Goal: Task Accomplishment & Management: Manage account settings

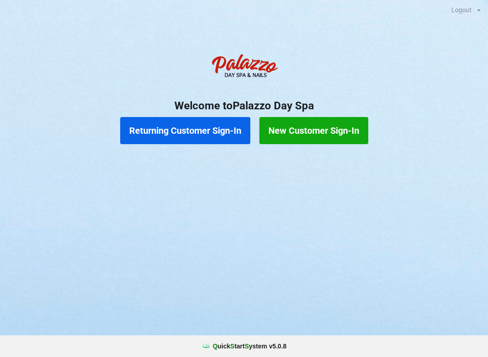
click at [203, 130] on button "Returning Customer Sign-In" at bounding box center [185, 130] width 130 height 27
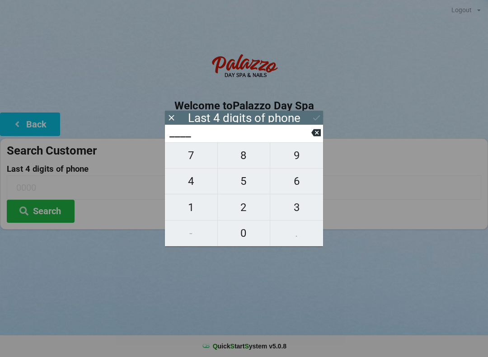
click at [190, 165] on span "7" at bounding box center [191, 155] width 52 height 19
type input "7___"
click at [186, 187] on span "4" at bounding box center [191, 181] width 52 height 19
type input "74__"
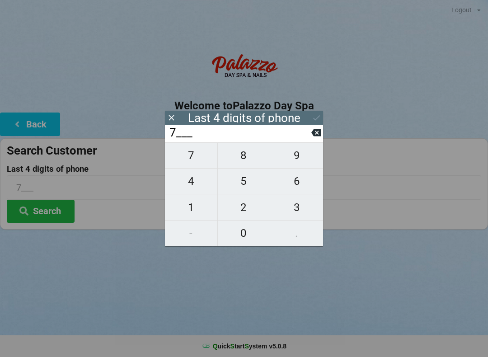
type input "74__"
click at [239, 165] on span "8" at bounding box center [244, 155] width 52 height 19
type input "748_"
click at [197, 163] on span "7" at bounding box center [191, 155] width 52 height 19
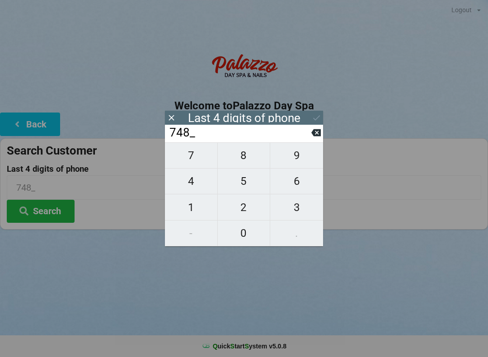
type input "7487"
click at [118, 243] on div at bounding box center [244, 241] width 488 height 23
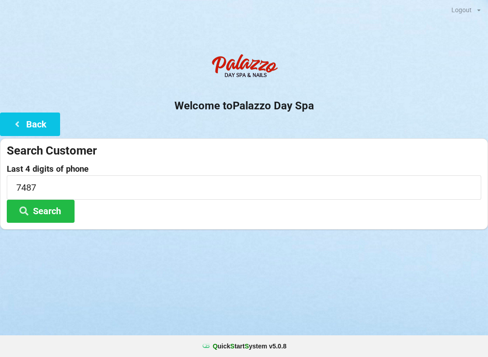
click at [47, 210] on button "Search" at bounding box center [41, 211] width 68 height 23
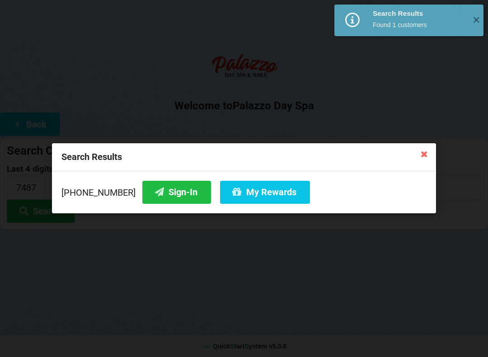
click at [170, 198] on button "Sign-In" at bounding box center [176, 192] width 69 height 23
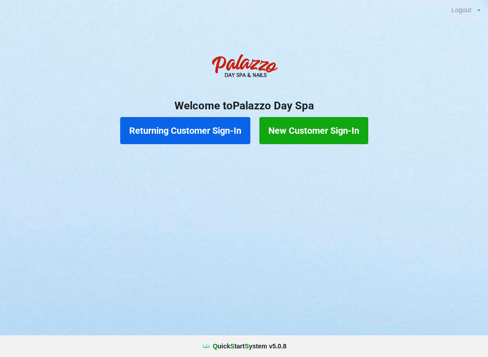
click at [206, 127] on button "Returning Customer Sign-In" at bounding box center [185, 130] width 130 height 27
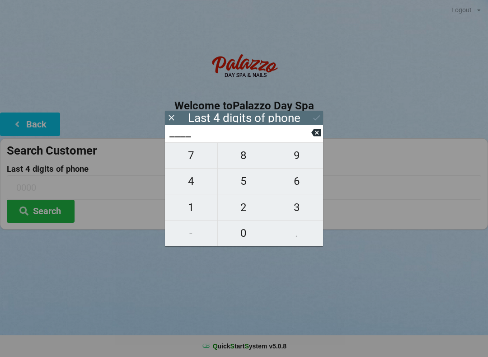
click at [200, 165] on span "7" at bounding box center [191, 155] width 52 height 19
type input "7___"
click at [190, 190] on span "4" at bounding box center [191, 181] width 52 height 19
type input "74__"
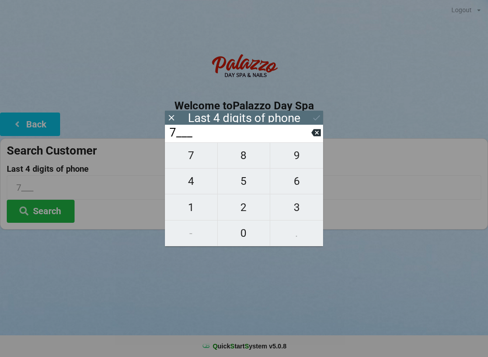
type input "74__"
click at [247, 186] on span "5" at bounding box center [244, 181] width 52 height 19
type input "745_"
click at [192, 190] on span "4" at bounding box center [191, 181] width 52 height 19
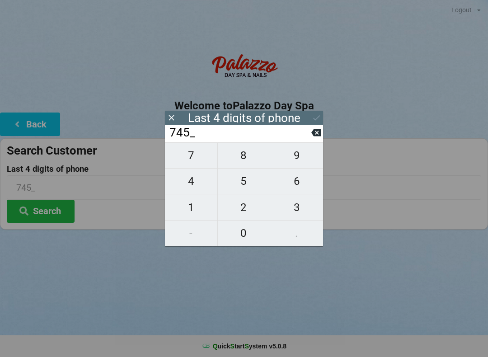
type input "7454"
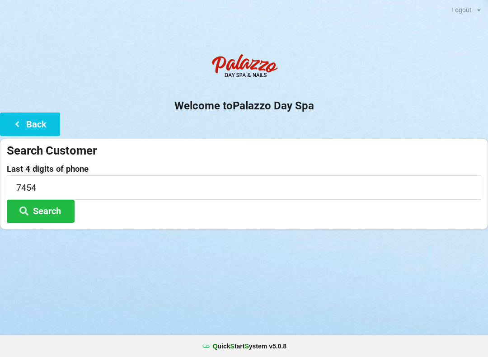
click at [384, 283] on div "Logout Logout Sign-In Welcome to Palazzo Day Spa Back Search Customer Last 4 di…" at bounding box center [244, 178] width 488 height 357
click at [57, 189] on input "7454" at bounding box center [244, 187] width 475 height 24
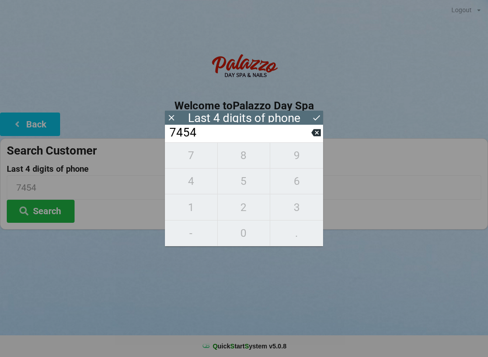
click at [313, 134] on icon at bounding box center [315, 132] width 9 height 7
click at [320, 136] on icon at bounding box center [315, 132] width 9 height 7
click at [315, 135] on icon at bounding box center [315, 132] width 9 height 7
click at [310, 140] on input "7___" at bounding box center [240, 133] width 143 height 14
click at [318, 130] on button at bounding box center [315, 133] width 9 height 12
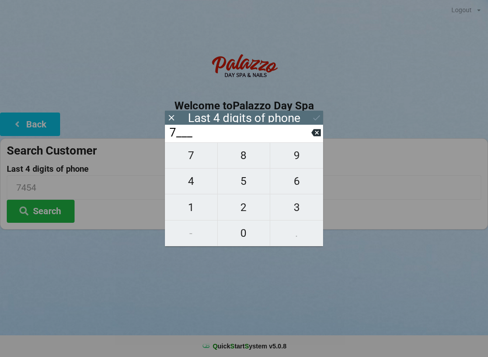
type input "____"
click at [312, 135] on icon at bounding box center [315, 132] width 9 height 7
click at [193, 203] on span "1" at bounding box center [191, 207] width 52 height 19
type input "1___"
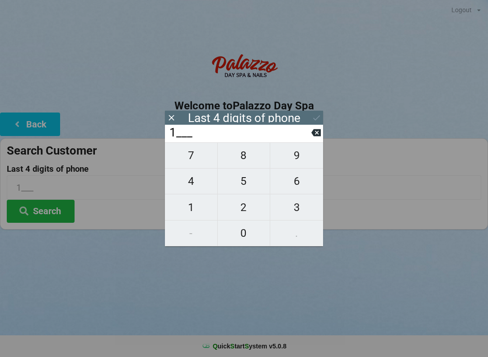
click at [235, 159] on span "8" at bounding box center [244, 155] width 52 height 19
type input "18__"
click at [189, 204] on span "1" at bounding box center [191, 207] width 52 height 19
type input "181_"
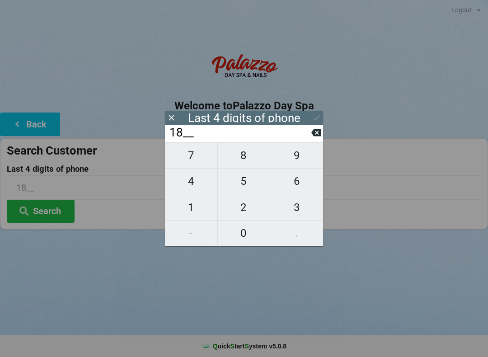
type input "181_"
click at [186, 184] on span "4" at bounding box center [191, 181] width 52 height 19
type input "1814"
click at [312, 118] on icon at bounding box center [316, 117] width 9 height 9
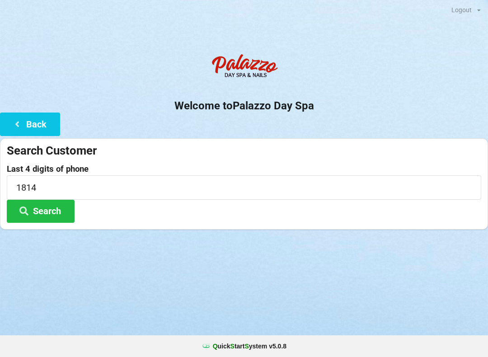
click at [34, 212] on button "Search" at bounding box center [41, 211] width 68 height 23
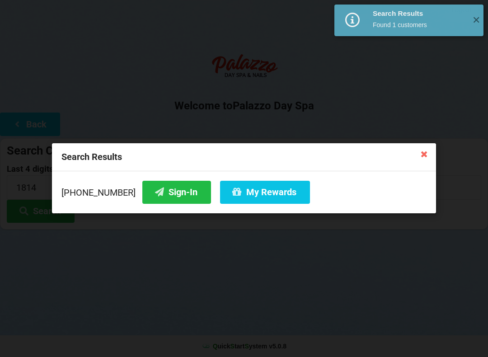
click at [154, 189] on icon at bounding box center [159, 192] width 11 height 8
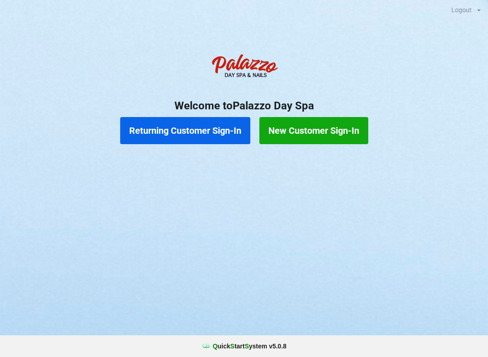
click at [198, 139] on button "Returning Customer Sign-In" at bounding box center [185, 130] width 130 height 27
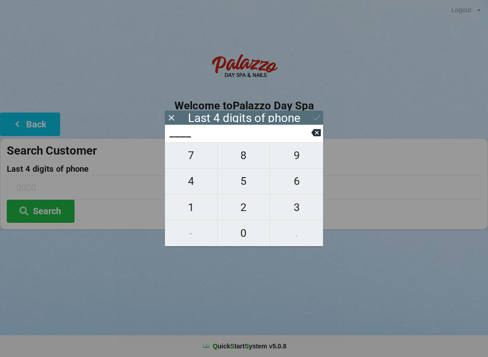
click at [199, 184] on span "4" at bounding box center [191, 181] width 52 height 19
type input "4___"
click at [240, 180] on span "5" at bounding box center [244, 181] width 52 height 19
type input "45__"
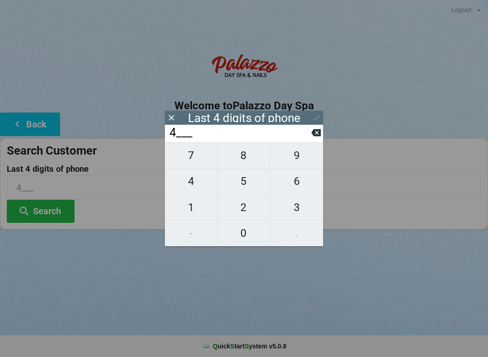
type input "45__"
click at [302, 165] on span "9" at bounding box center [296, 155] width 53 height 19
type input "459_"
click at [297, 180] on span "6" at bounding box center [296, 181] width 53 height 19
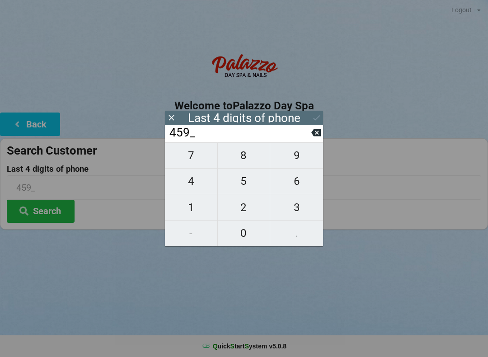
type input "4596"
click at [305, 122] on div "Last 4 digits of phone" at bounding box center [244, 118] width 158 height 14
click at [316, 137] on icon at bounding box center [315, 132] width 9 height 7
click at [296, 185] on span "6" at bounding box center [296, 181] width 53 height 19
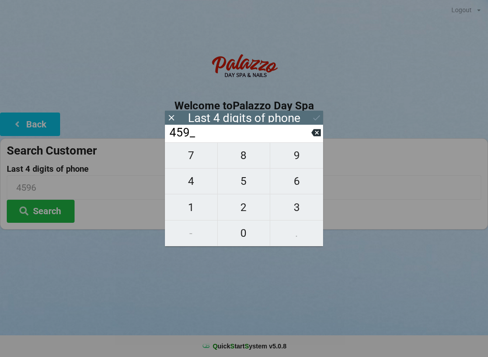
type input "4596"
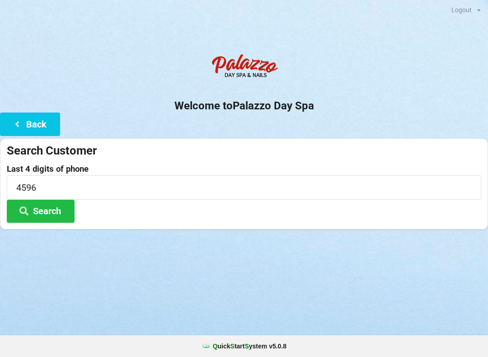
click at [44, 212] on button "Search" at bounding box center [41, 211] width 68 height 23
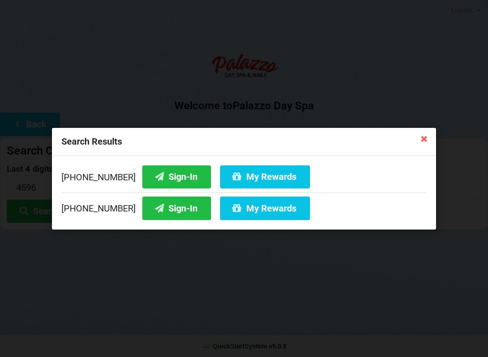
click at [160, 179] on button "Sign-In" at bounding box center [176, 176] width 69 height 23
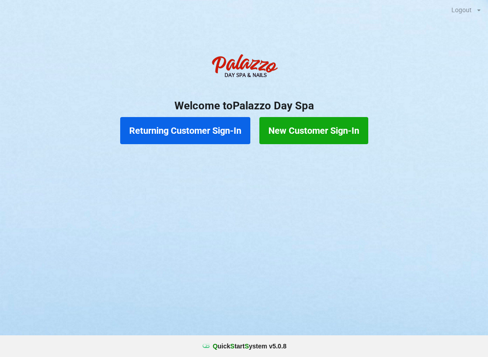
click at [176, 130] on button "Returning Customer Sign-In" at bounding box center [185, 130] width 130 height 27
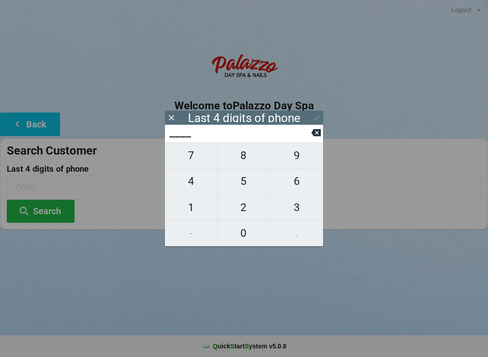
click at [293, 207] on span "3" at bounding box center [296, 207] width 53 height 19
type input "3___"
click at [244, 209] on span "2" at bounding box center [244, 207] width 52 height 19
type input "32__"
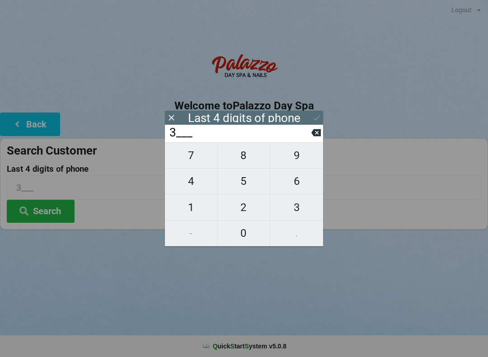
type input "32__"
click at [189, 211] on span "1" at bounding box center [191, 207] width 52 height 19
type input "321_"
click at [293, 207] on span "3" at bounding box center [296, 207] width 53 height 19
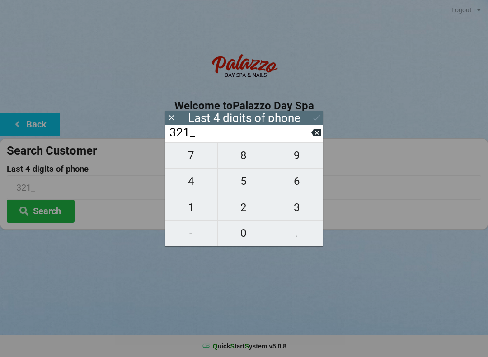
type input "3213"
click at [197, 207] on div "7 8 9 4 5 6 1 2 3 - 0 ." at bounding box center [244, 194] width 158 height 104
click at [312, 136] on icon at bounding box center [315, 132] width 9 height 7
click at [317, 133] on icon at bounding box center [315, 132] width 9 height 7
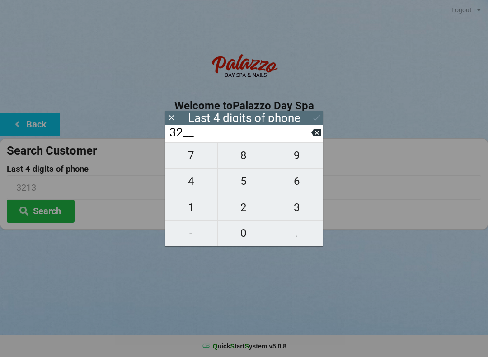
click at [319, 130] on button at bounding box center [315, 133] width 9 height 12
click at [311, 136] on input "3___" at bounding box center [240, 133] width 143 height 14
click at [311, 138] on input "3___" at bounding box center [240, 133] width 143 height 14
click at [305, 135] on input "3___" at bounding box center [240, 133] width 143 height 14
click at [315, 135] on icon at bounding box center [315, 132] width 9 height 7
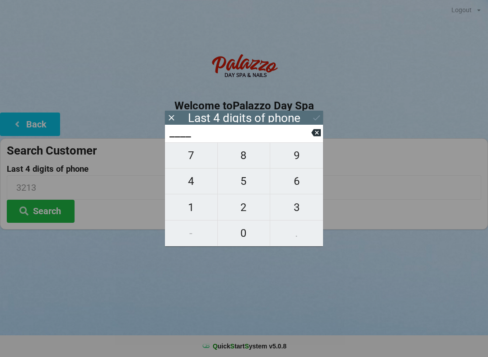
click at [242, 165] on span "8" at bounding box center [244, 155] width 52 height 19
type input "8___"
click at [192, 162] on span "7" at bounding box center [191, 155] width 52 height 19
type input "87__"
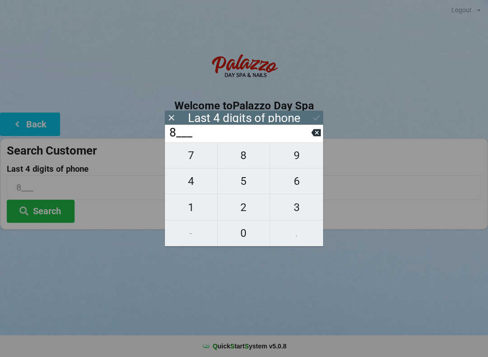
type input "87__"
click at [244, 236] on span "0" at bounding box center [244, 233] width 52 height 19
type input "870_"
click at [197, 189] on span "4" at bounding box center [191, 181] width 52 height 19
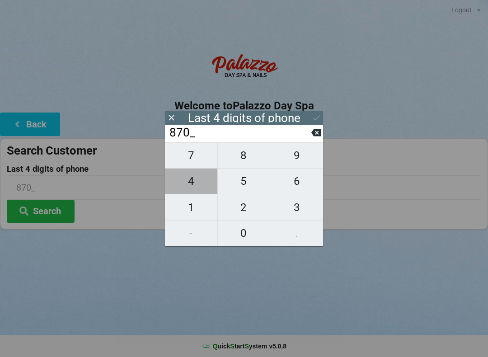
type input "8704"
click at [231, 138] on input "8704" at bounding box center [240, 133] width 143 height 14
click at [55, 210] on button "Search" at bounding box center [41, 211] width 68 height 23
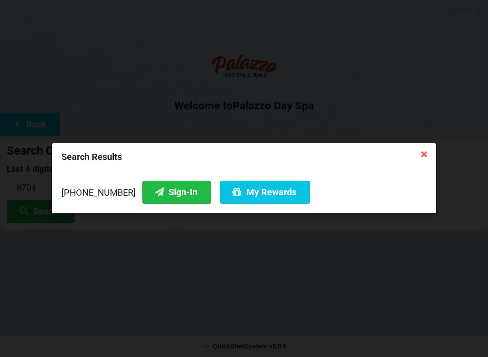
click at [161, 197] on button "Sign-In" at bounding box center [176, 192] width 69 height 23
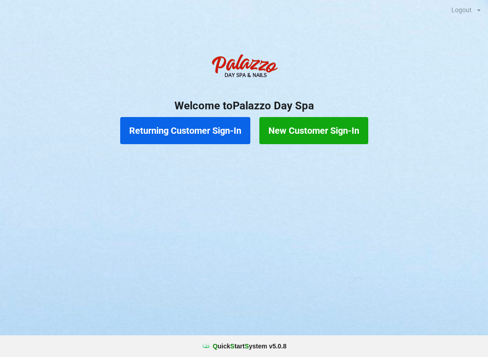
click at [195, 127] on button "Returning Customer Sign-In" at bounding box center [185, 130] width 130 height 27
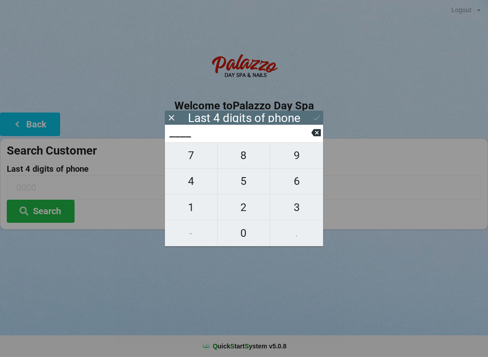
click at [243, 205] on span "2" at bounding box center [244, 207] width 52 height 19
type input "2___"
click at [313, 137] on icon at bounding box center [315, 132] width 9 height 7
click at [248, 181] on span "5" at bounding box center [244, 181] width 52 height 19
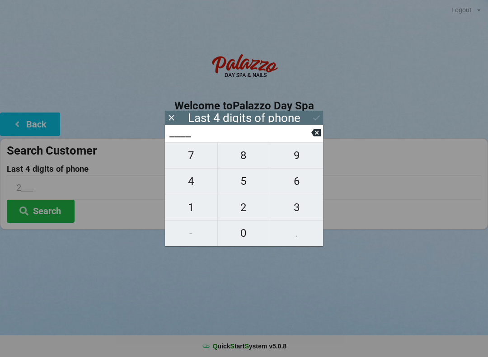
type input "5___"
click at [250, 182] on span "5" at bounding box center [244, 181] width 52 height 19
type input "55__"
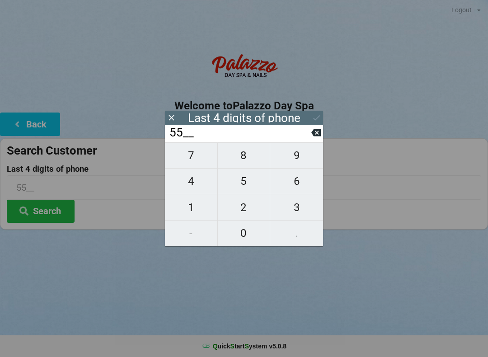
click at [248, 151] on span "8" at bounding box center [244, 155] width 52 height 19
type input "558_"
click at [246, 180] on span "5" at bounding box center [244, 181] width 52 height 19
type input "5585"
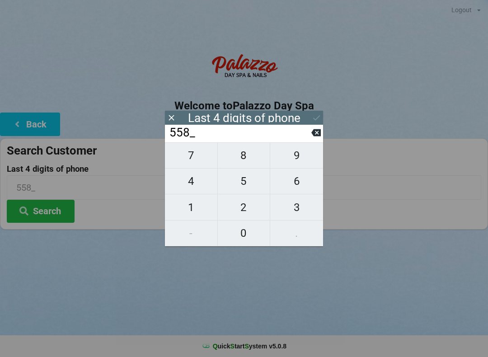
type input "5585"
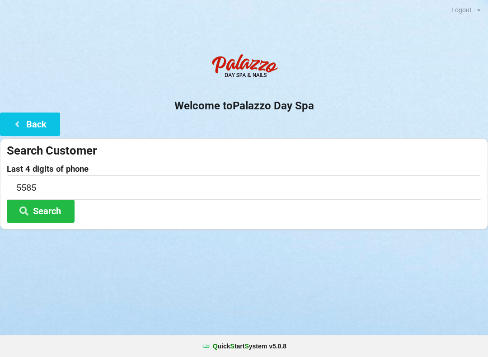
click at [42, 205] on button "Search" at bounding box center [41, 211] width 68 height 23
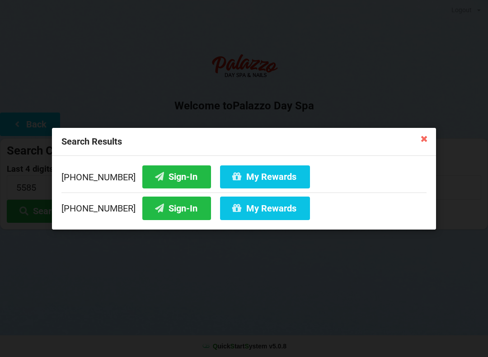
click at [151, 171] on button "Sign-In" at bounding box center [176, 176] width 69 height 23
